Goal: Information Seeking & Learning: Learn about a topic

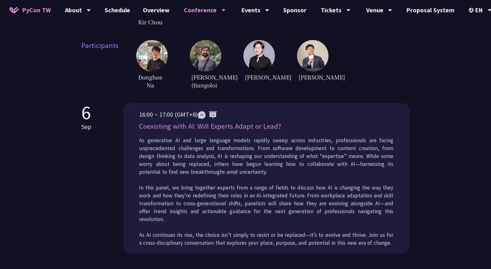
scroll to position [233, 0]
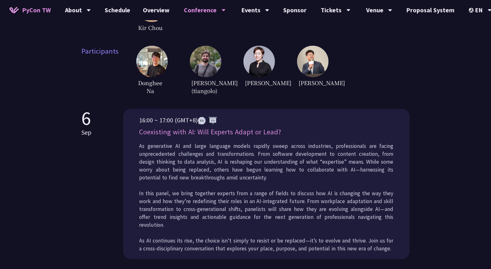
click at [193, 149] on div "As generative AI and large language models rapidly sweep across industries, pro…" at bounding box center [266, 200] width 254 height 118
click at [193, 137] on p "Coexisting with AI: Will Experts Adapt or Lead?" at bounding box center [266, 131] width 254 height 11
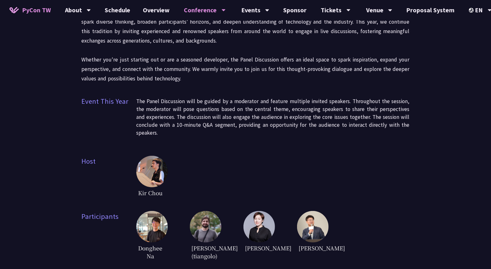
scroll to position [0, 0]
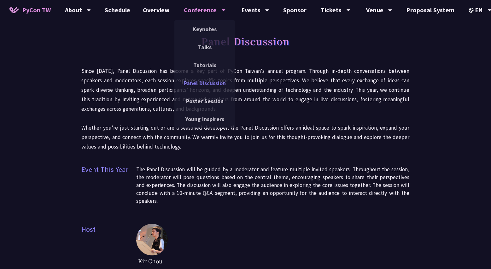
click at [195, 87] on link "Panel Discussion" at bounding box center [204, 83] width 61 height 15
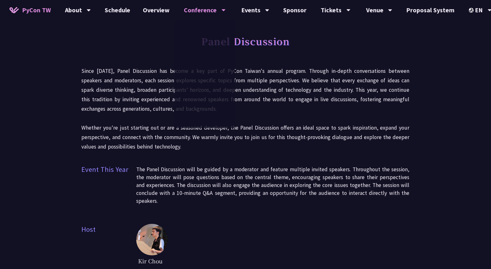
click at [194, 85] on div "Keynotes Talks Tutorials Panel Discussion Poster Session Young Inspirers" at bounding box center [204, 74] width 61 height 108
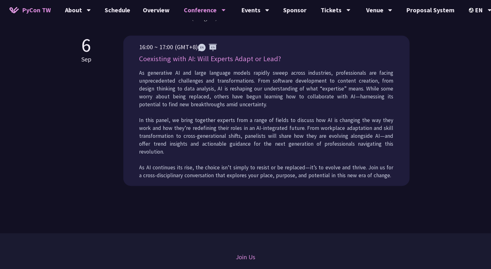
scroll to position [276, 0]
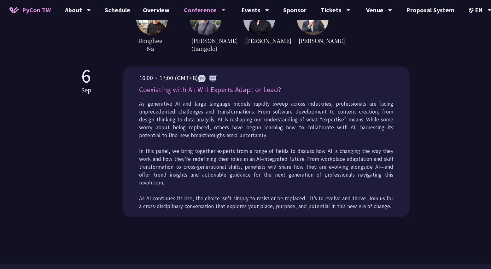
click at [215, 105] on div "16:00 ~ 17:00 (GMT+8) Coexisting with AI: Will Experts Adapt or Lead? As genera…" at bounding box center [266, 144] width 254 height 143
click at [215, 95] on p "Coexisting with AI: Will Experts Adapt or Lead?" at bounding box center [266, 89] width 254 height 11
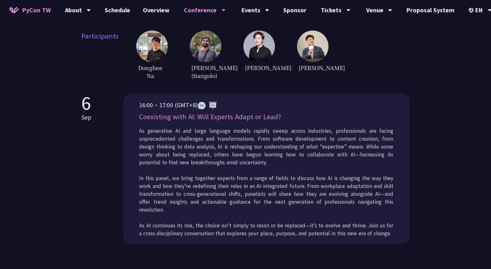
scroll to position [156, 0]
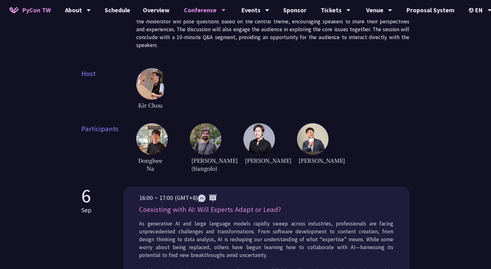
click at [154, 87] on img at bounding box center [152, 84] width 32 height 32
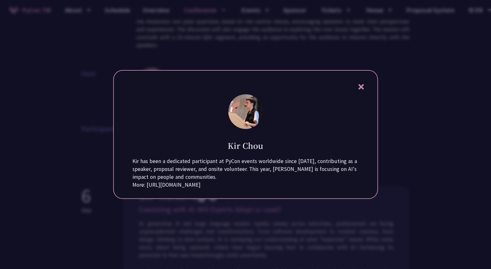
click at [106, 114] on div at bounding box center [245, 134] width 491 height 269
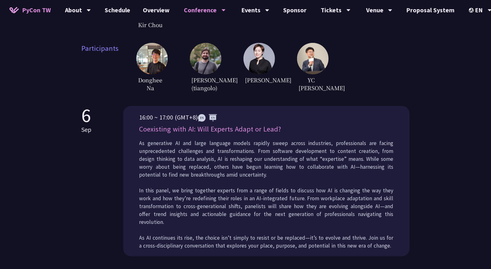
scroll to position [204, 0]
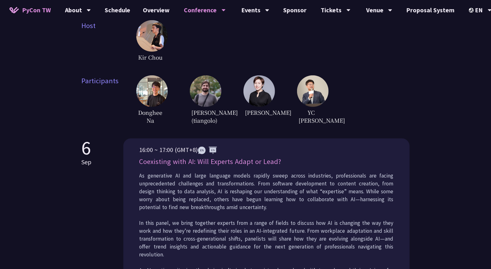
drag, startPoint x: 140, startPoint y: 171, endPoint x: 331, endPoint y: 171, distance: 191.4
click at [331, 167] on p "Coexisting with AI: Will Experts Adapt or Lead?" at bounding box center [266, 161] width 254 height 11
copy p "Coexisting with AI: Will Experts Adapt or Lead?"
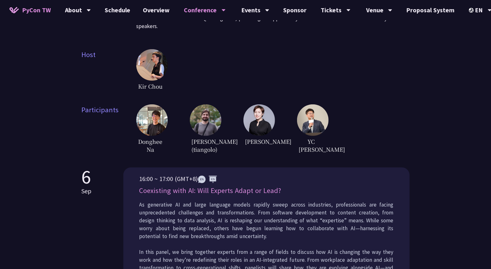
scroll to position [0, 0]
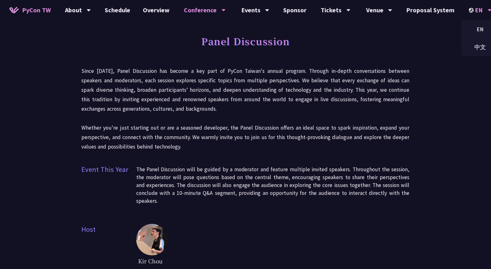
click at [474, 13] on div "EN" at bounding box center [480, 10] width 23 height 20
click at [478, 46] on div "中文" at bounding box center [480, 47] width 38 height 15
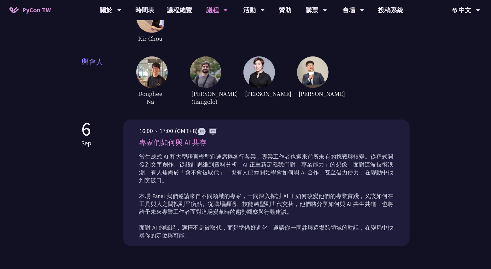
scroll to position [189, 0]
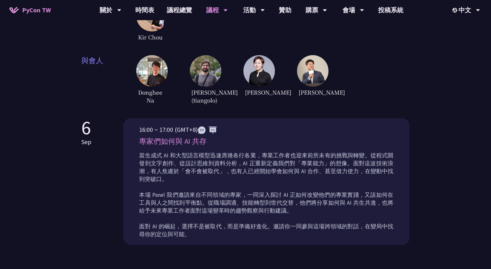
click at [203, 140] on p "專家們如何與 AI 共存" at bounding box center [266, 141] width 254 height 11
click at [224, 125] on p "16:00 ~ 17:00 (GMT+8)" at bounding box center [266, 129] width 254 height 9
click at [210, 126] on img at bounding box center [207, 130] width 19 height 8
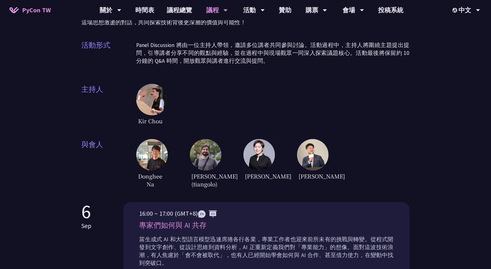
scroll to position [0, 0]
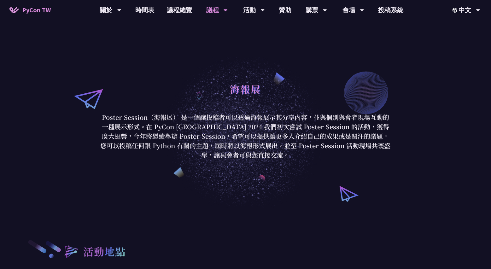
scroll to position [330, 0]
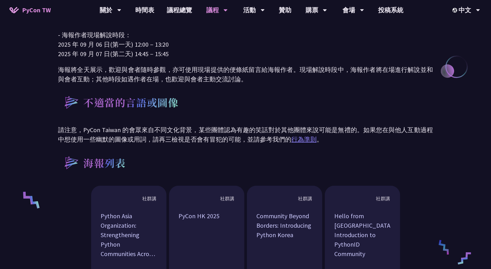
click at [298, 140] on link "行為準則" at bounding box center [303, 139] width 25 height 8
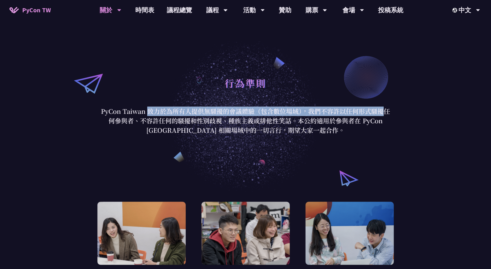
drag, startPoint x: 98, startPoint y: 111, endPoint x: 306, endPoint y: 108, distance: 207.2
click at [306, 108] on div "行為準則 PyCon Taiwan 致力於為所有人提供無騷擾的會議體驗（包含數位場域），我們不容許以任何形式騷擾任何參與者、不容許任何的騷擾和性別歧視、種族主…" at bounding box center [245, 104] width 491 height 177
copy p "PyCon Taiwan 致力於為所有人提供無騷擾的會議體驗（包含數位場域）"
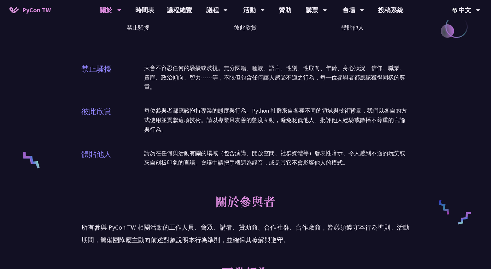
scroll to position [416, 0]
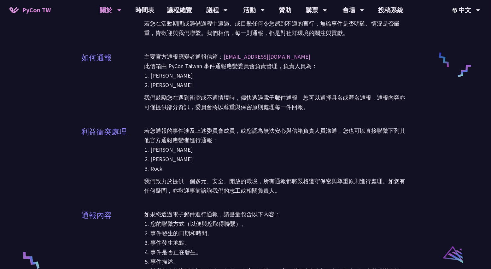
click at [102, 126] on h2 "利益衝突處理" at bounding box center [104, 131] width 45 height 11
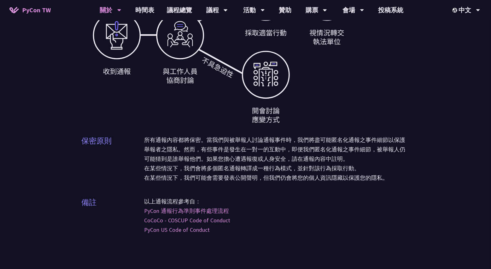
scroll to position [1762, 0]
